Goal: Information Seeking & Learning: Learn about a topic

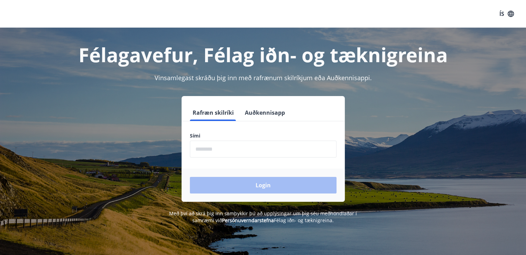
click at [276, 148] on input "phone" at bounding box center [263, 149] width 147 height 17
type input "********"
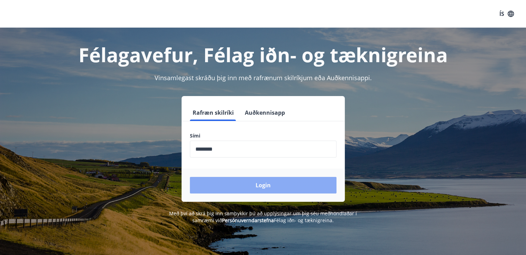
click at [271, 190] on button "Login" at bounding box center [263, 185] width 147 height 17
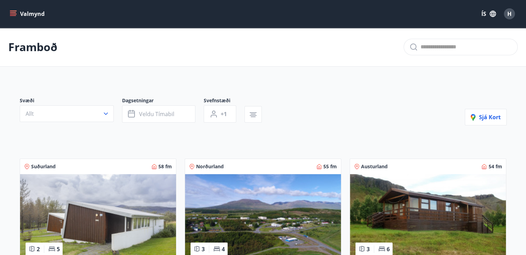
click at [11, 11] on icon "menu" at bounding box center [13, 13] width 7 height 7
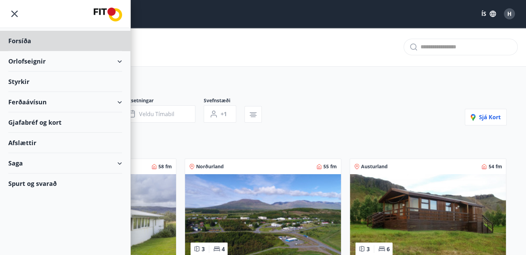
click at [17, 51] on div "Styrkir" at bounding box center [65, 41] width 114 height 20
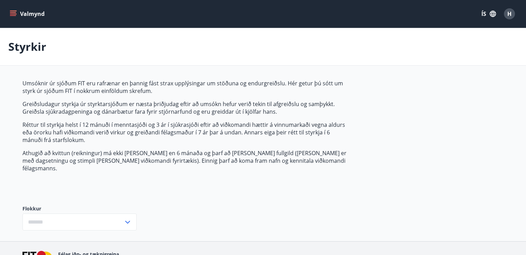
type input "***"
click at [104, 116] on span "Umsóknir úr sjóðum FIT eru rafrænar en þannig fást strax upplýsingar um stöðuna…" at bounding box center [185, 126] width 326 height 93
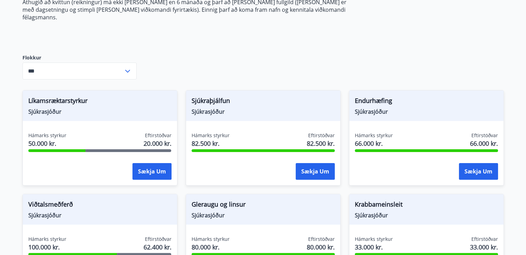
scroll to position [152, 0]
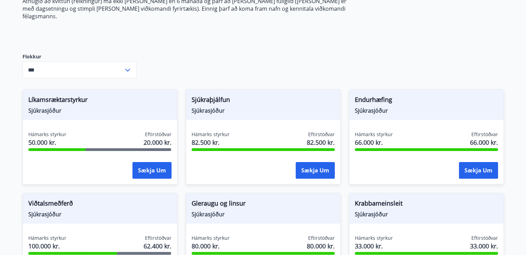
click at [80, 95] on span "Líkamsræktarstyrkur" at bounding box center [99, 101] width 143 height 12
click at [57, 131] on span "Hámarks styrkur" at bounding box center [47, 134] width 38 height 7
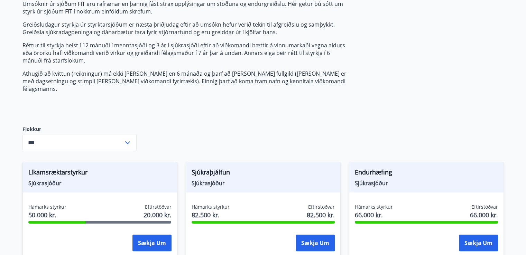
scroll to position [0, 0]
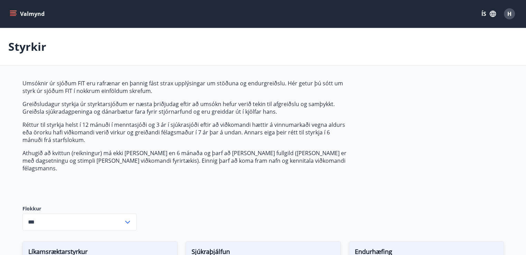
click at [15, 16] on icon "menu" at bounding box center [13, 15] width 6 height 1
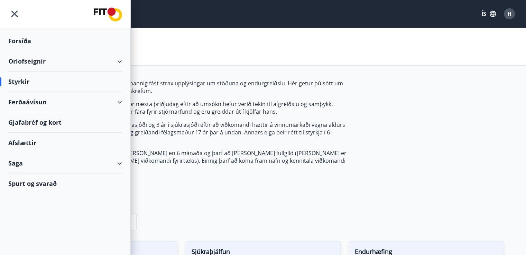
click at [75, 168] on div "Saga" at bounding box center [65, 163] width 114 height 20
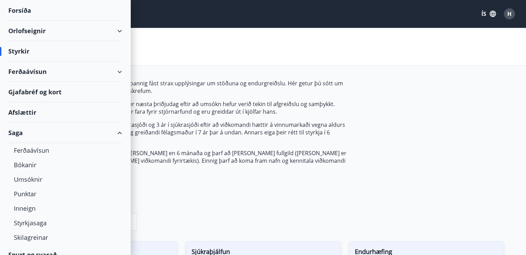
scroll to position [40, 0]
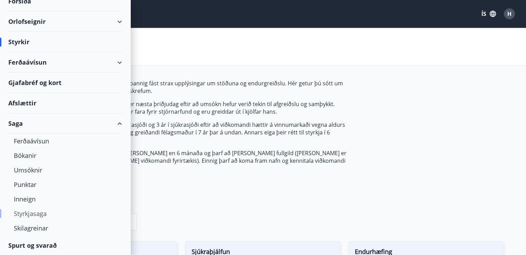
click at [45, 213] on div "Styrkjasaga" at bounding box center [65, 213] width 103 height 15
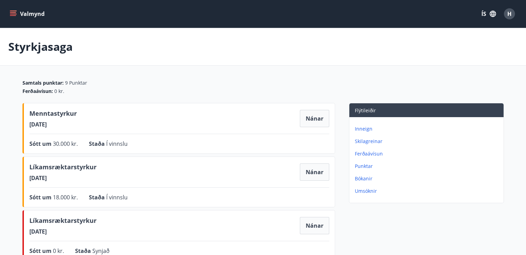
click at [9, 144] on main "Styrkjasaga Samtals punktar : 9 Punktar Ferðaávísun : 0 kr. Menntastyrkur 05.08…" at bounding box center [263, 253] width 526 height 450
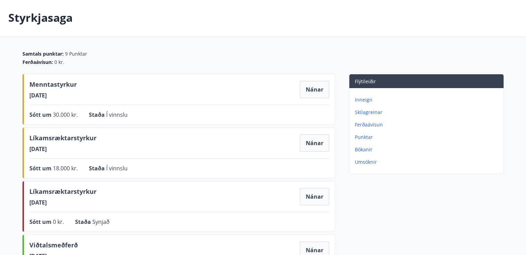
scroll to position [28, 0]
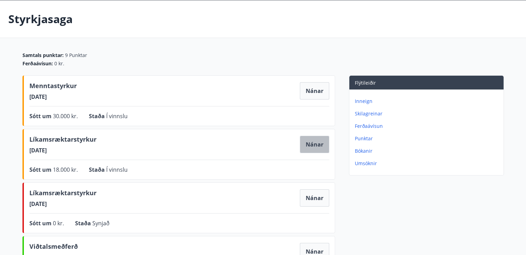
click at [313, 149] on button "Nánar" at bounding box center [314, 144] width 29 height 17
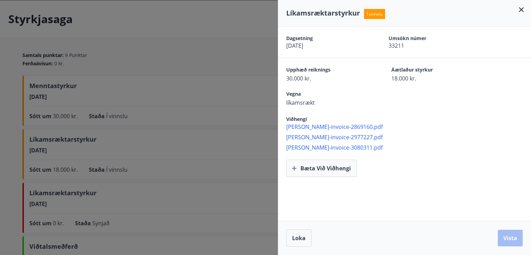
click at [521, 11] on icon at bounding box center [521, 10] width 8 height 8
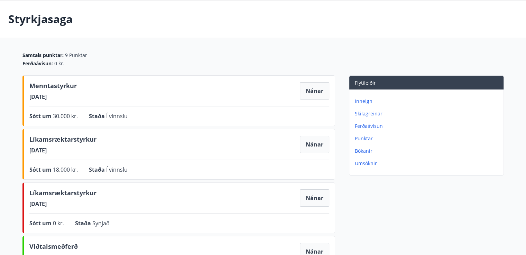
click at [362, 138] on p "Punktar" at bounding box center [428, 138] width 146 height 7
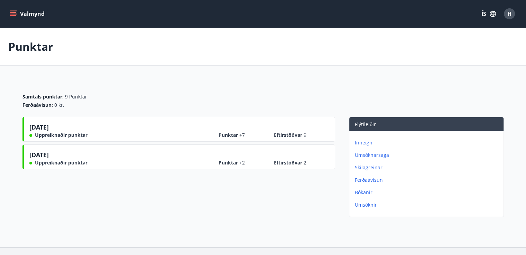
click at [55, 134] on span "Uppreiknaðir punktar" at bounding box center [61, 135] width 53 height 7
click at [17, 18] on button "Valmynd" at bounding box center [27, 14] width 39 height 12
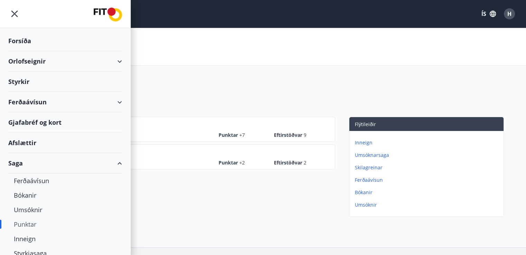
click at [33, 223] on div "Punktar" at bounding box center [65, 224] width 103 height 15
click at [25, 221] on div "Punktar" at bounding box center [65, 224] width 103 height 15
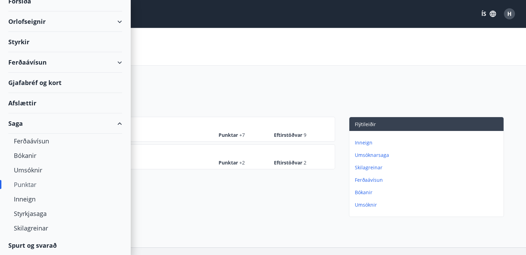
click at [58, 248] on div "Spurt og svarað" at bounding box center [65, 245] width 114 height 20
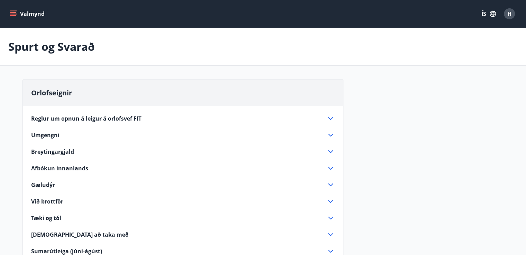
click at [50, 188] on span "Gæludýr" at bounding box center [43, 185] width 24 height 8
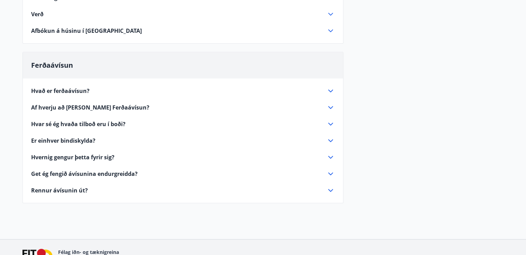
scroll to position [415, 0]
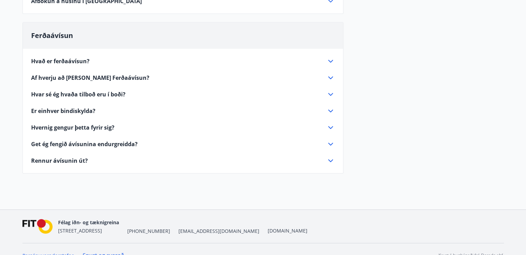
click at [66, 57] on div "Hvað er ferðaávísun?" at bounding box center [183, 61] width 304 height 8
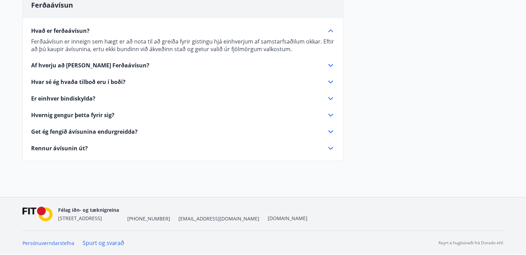
scroll to position [397, 0]
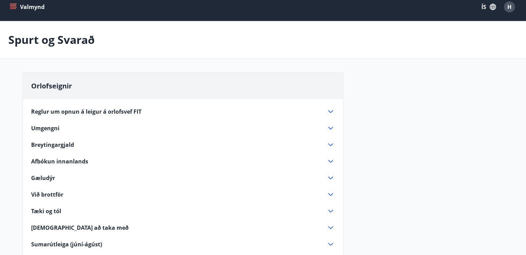
scroll to position [0, 0]
